Goal: Transaction & Acquisition: Purchase product/service

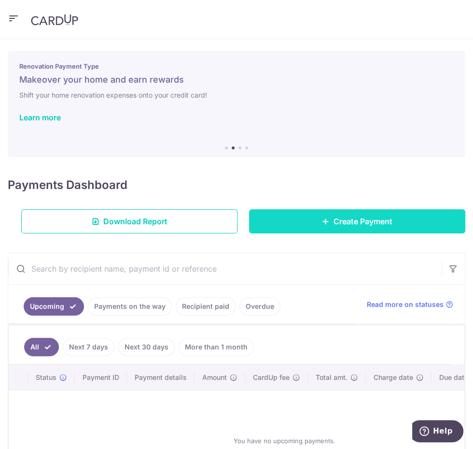
click at [382, 219] on span "Create Payment" at bounding box center [363, 221] width 59 height 12
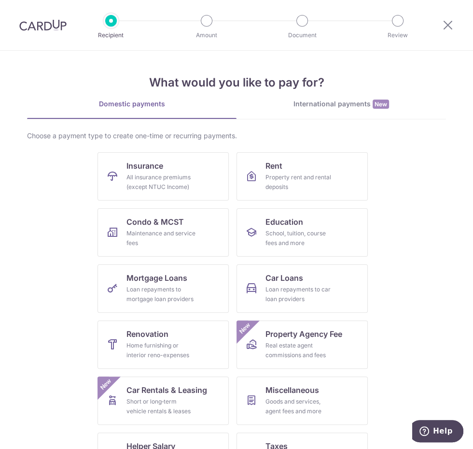
scroll to position [29, 0]
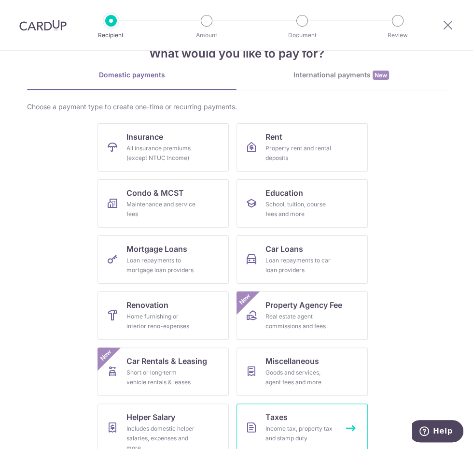
click at [318, 425] on div "Income tax, property tax and stamp duty" at bounding box center [301, 433] width 70 height 19
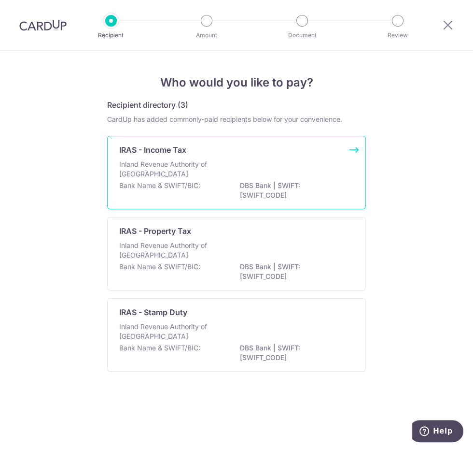
click at [326, 164] on div "Inland Revenue Authority of [GEOGRAPHIC_DATA]" at bounding box center [236, 169] width 235 height 21
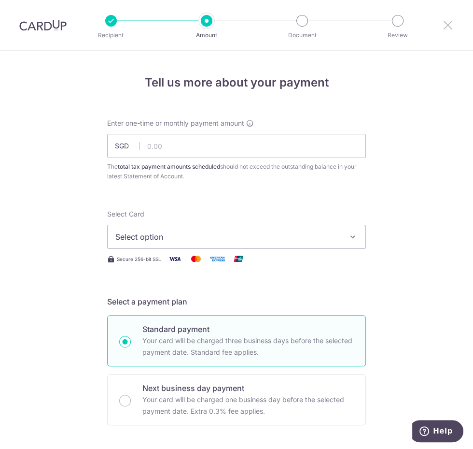
click at [448, 29] on icon at bounding box center [448, 25] width 12 height 12
click at [313, 143] on input "text" at bounding box center [236, 146] width 259 height 24
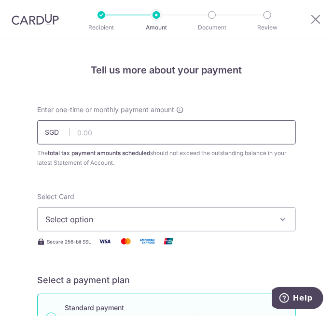
click at [155, 136] on input "text" at bounding box center [166, 132] width 259 height 24
type input "239.69"
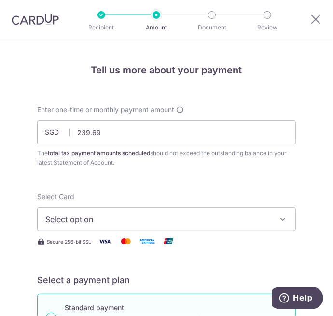
click at [220, 216] on span "Select option" at bounding box center [159, 219] width 229 height 12
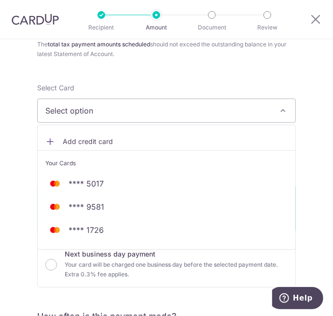
scroll to position [122, 0]
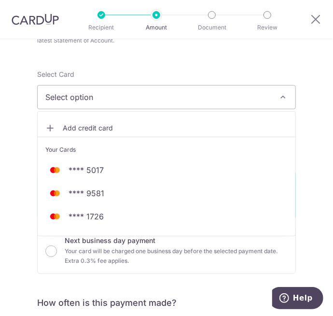
click at [206, 126] on span "Add credit card" at bounding box center [175, 128] width 225 height 10
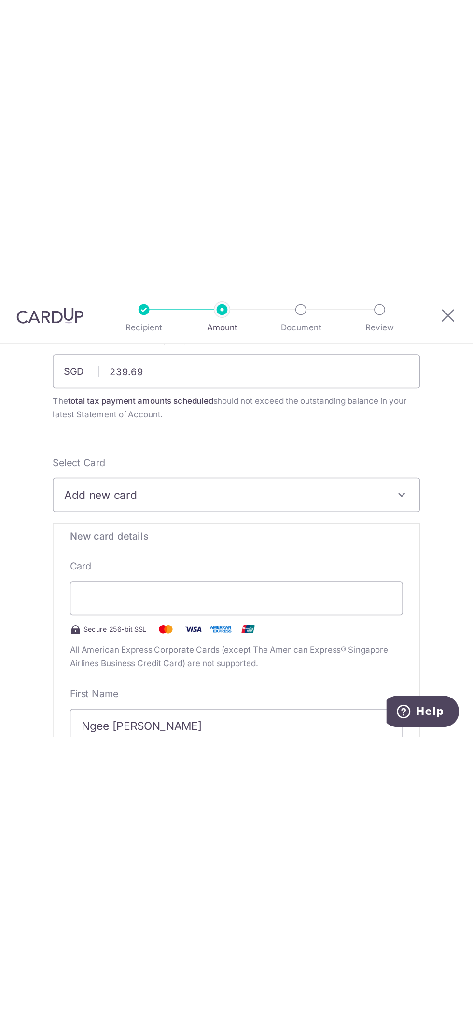
scroll to position [0, 0]
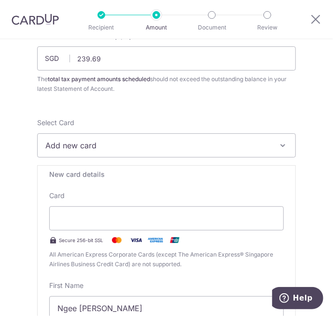
click at [137, 241] on img at bounding box center [136, 240] width 19 height 12
